Goal: Task Accomplishment & Management: Manage account settings

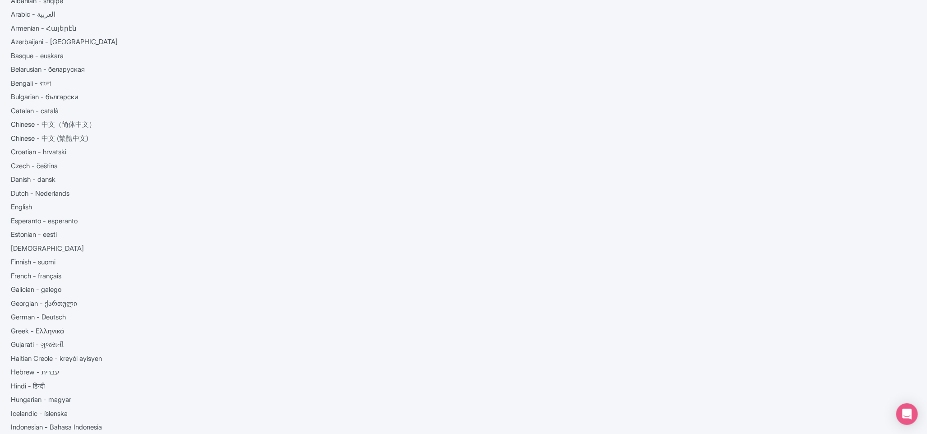
scroll to position [2, 0]
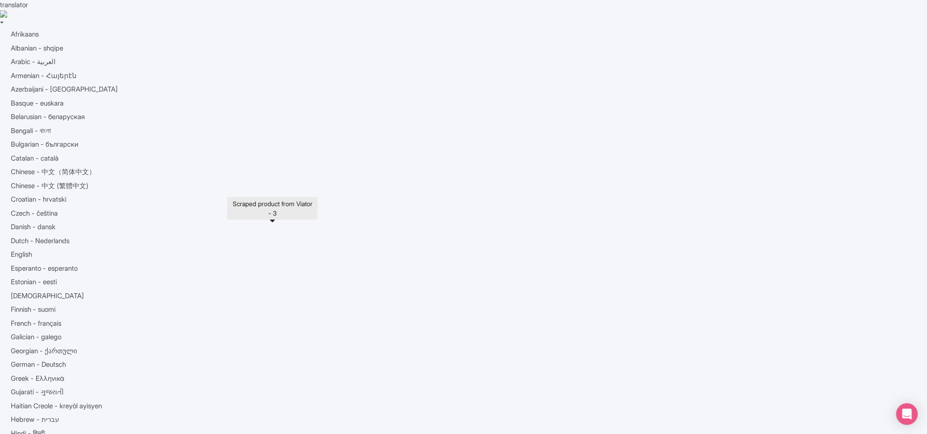
drag, startPoint x: 220, startPoint y: 228, endPoint x: 310, endPoint y: 228, distance: 90.7
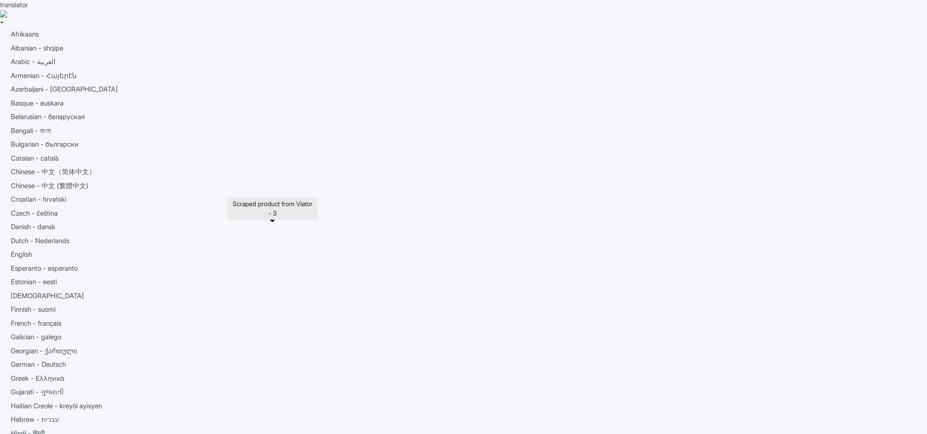
copy link "Scraped product from Viato"
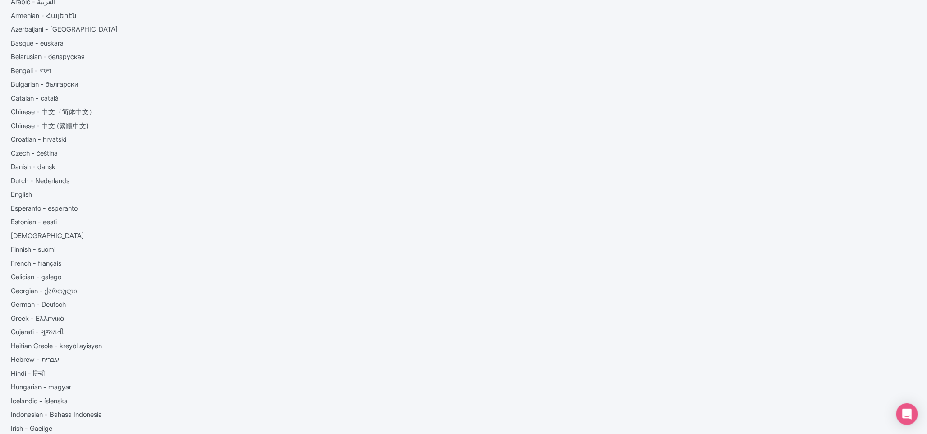
scroll to position [59, 0]
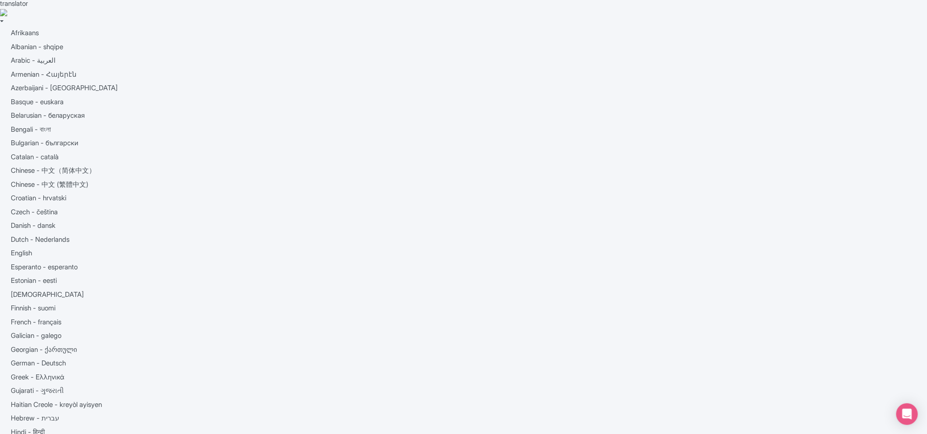
scroll to position [0, 0]
